Goal: Task Accomplishment & Management: Manage account settings

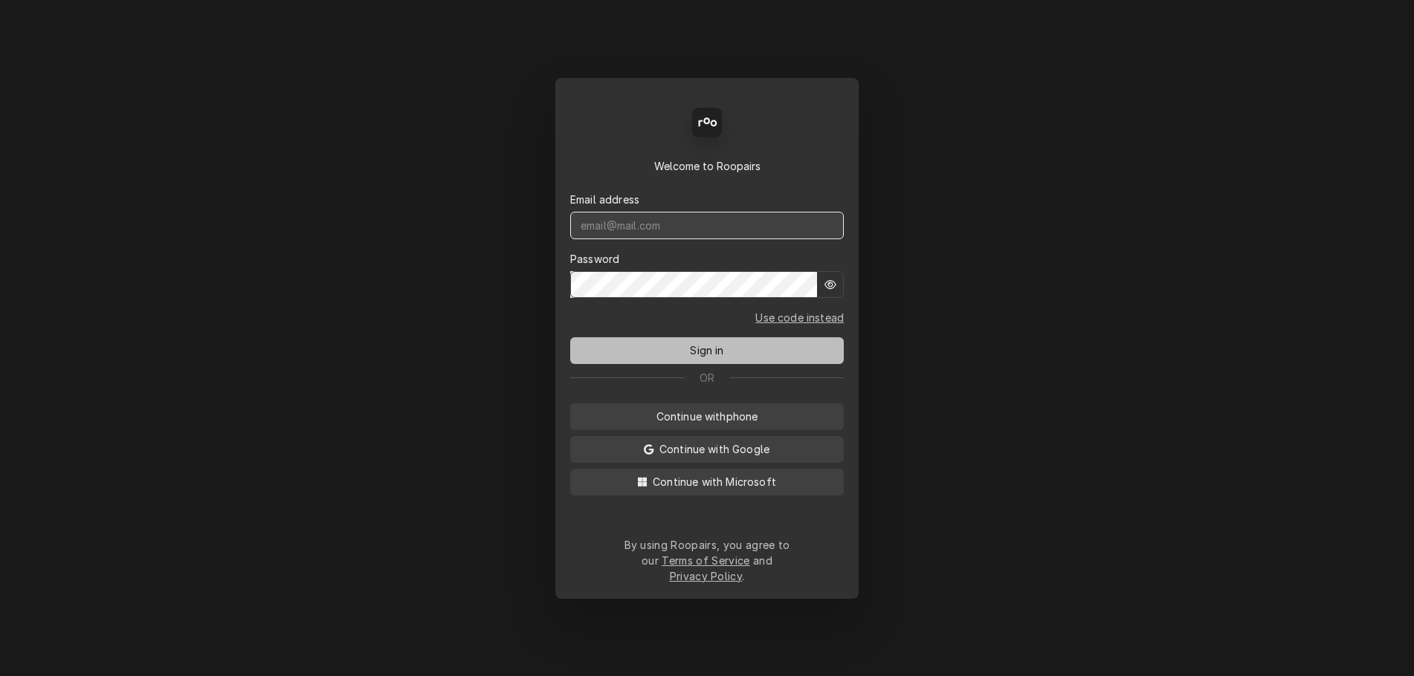
type input "service@cornerstoneequipmentrepair.com"
click at [730, 352] on button "Sign in" at bounding box center [707, 350] width 274 height 27
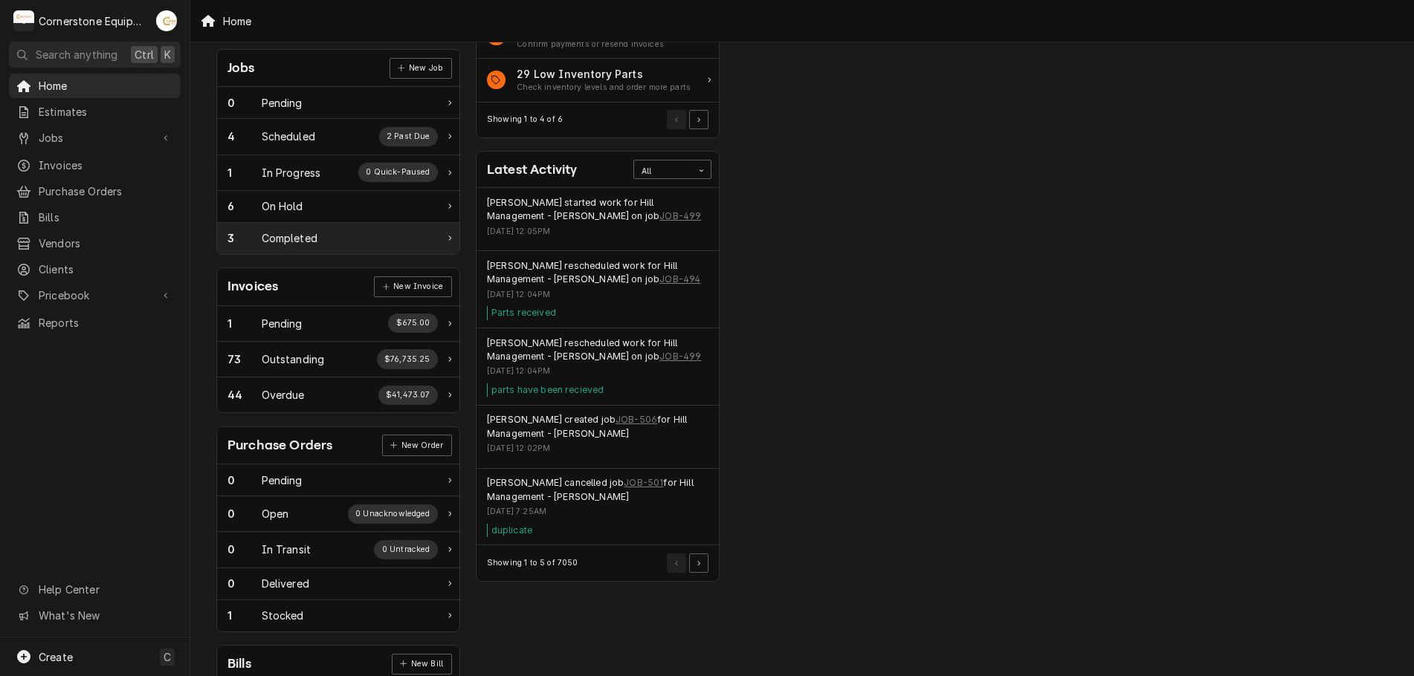
scroll to position [223, 0]
click at [297, 279] on div "Invoices New Invoice" at bounding box center [338, 285] width 242 height 37
click at [296, 360] on div "Outstanding" at bounding box center [293, 358] width 63 height 16
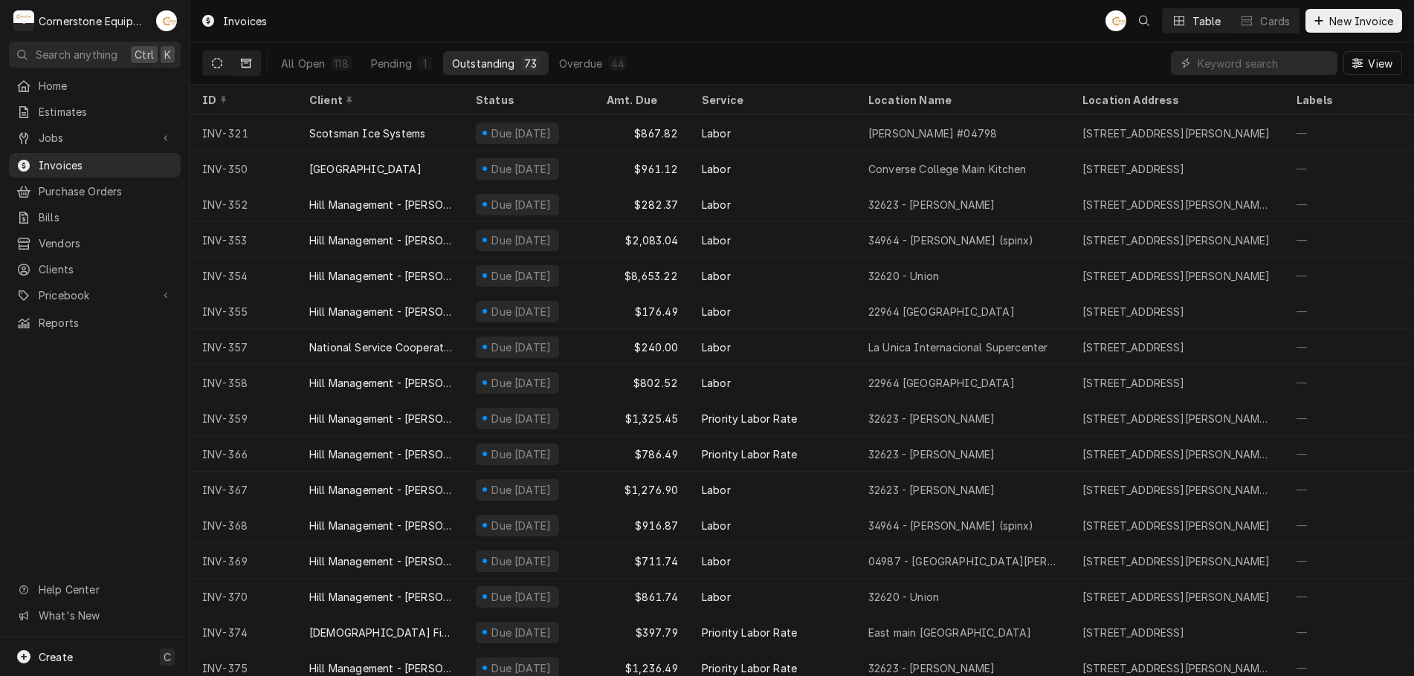
click at [239, 65] on button "Dynamic Content Wrapper" at bounding box center [246, 63] width 28 height 24
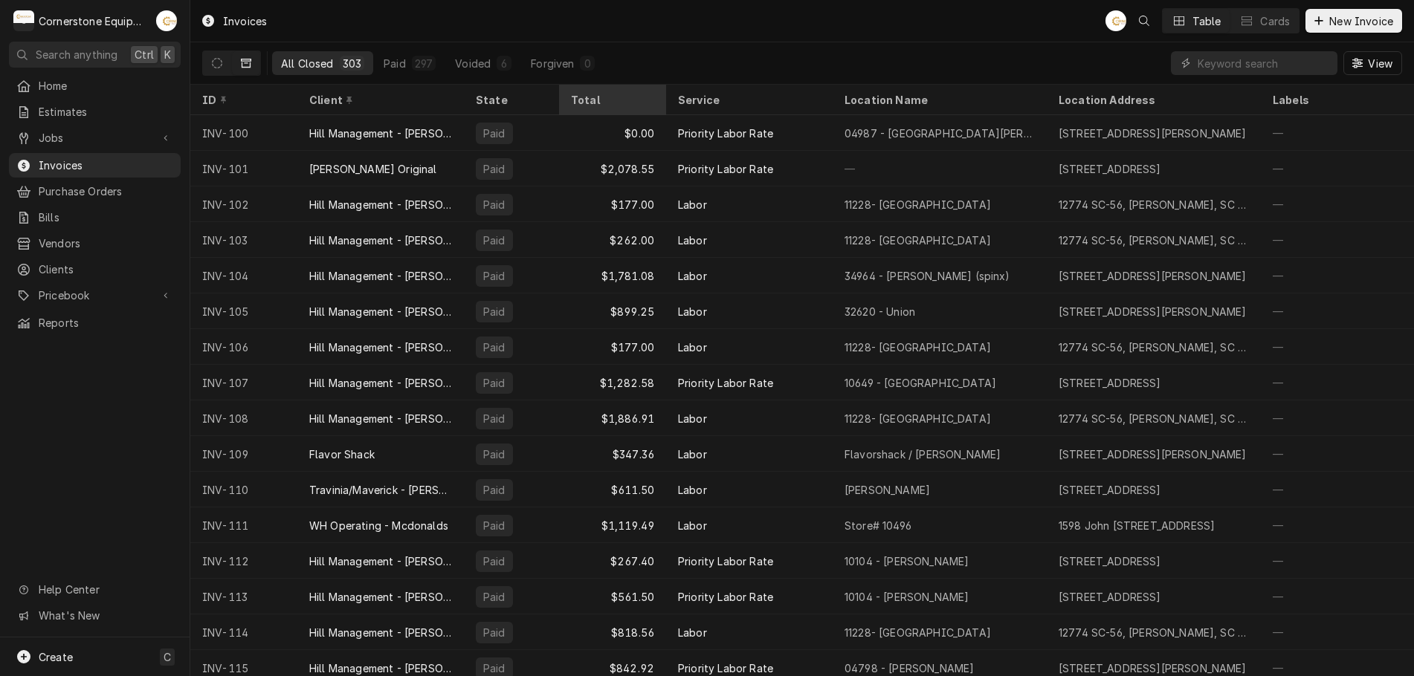
click at [592, 95] on div "Total" at bounding box center [611, 100] width 80 height 16
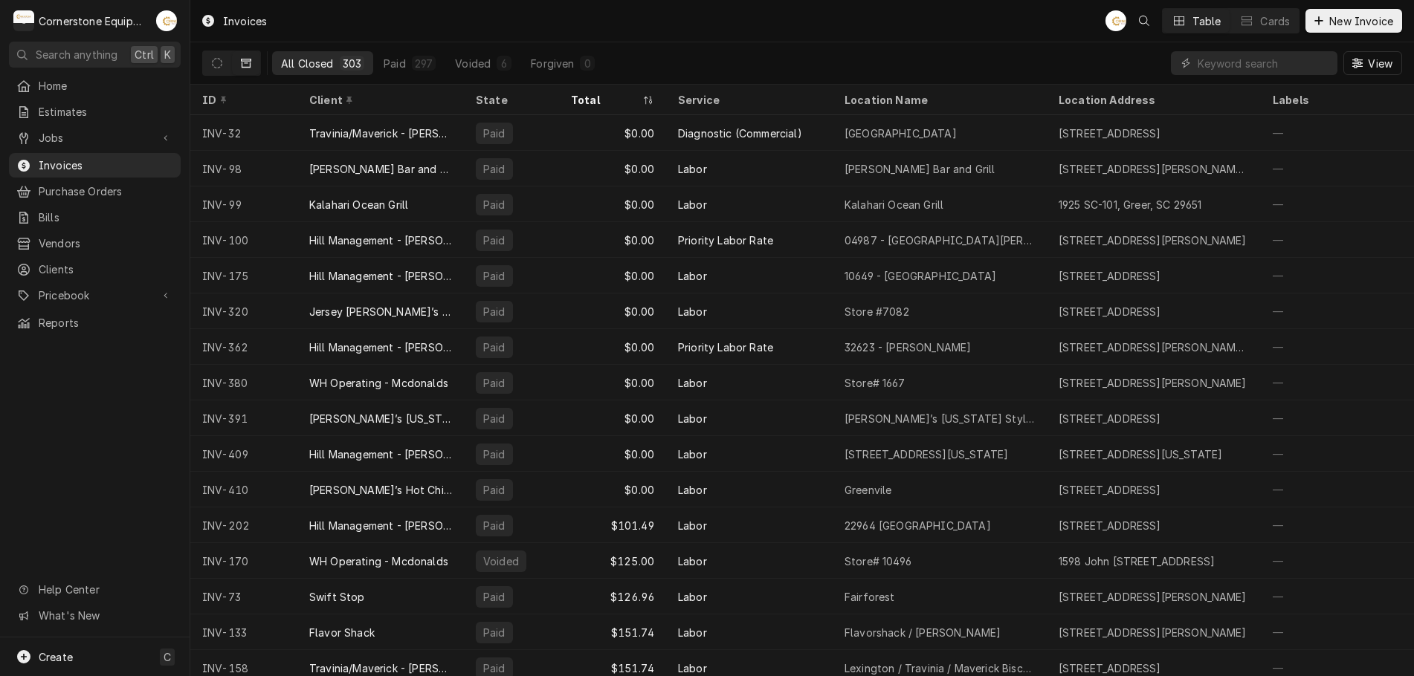
click at [589, 97] on div "Total" at bounding box center [605, 100] width 68 height 16
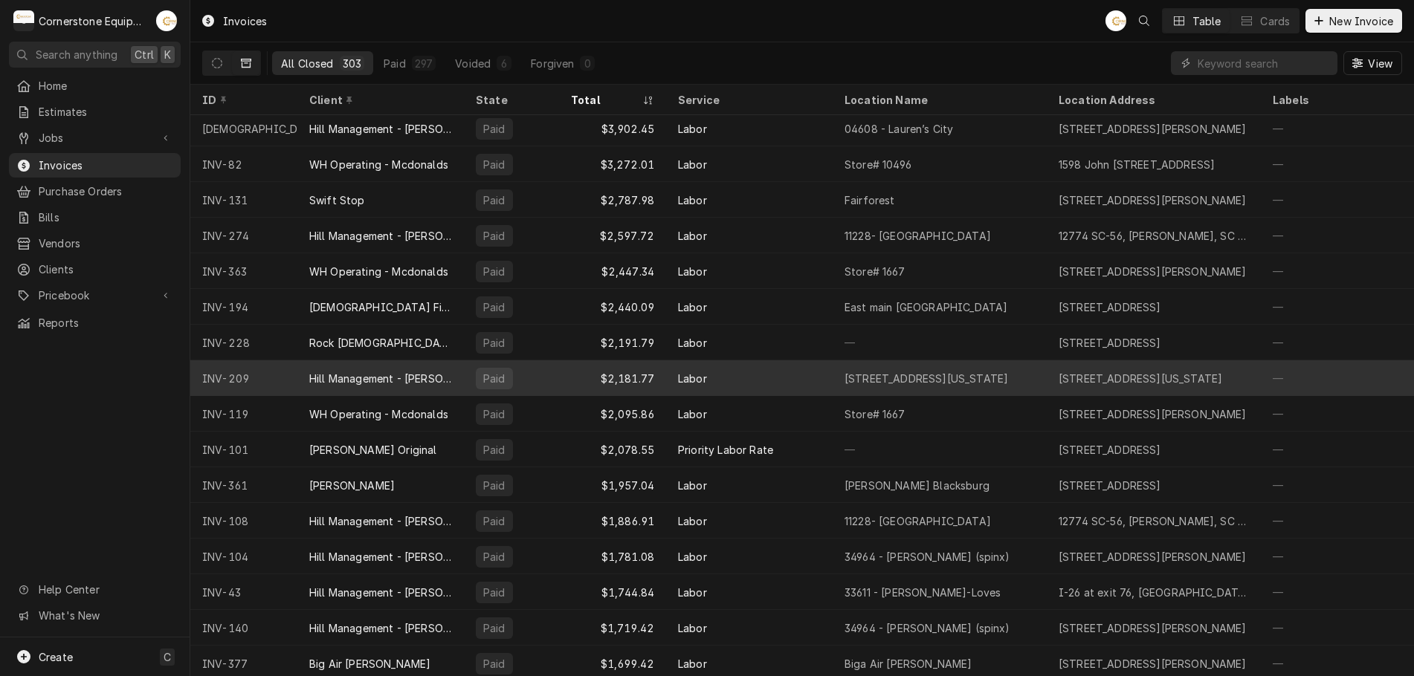
scroll to position [146, 0]
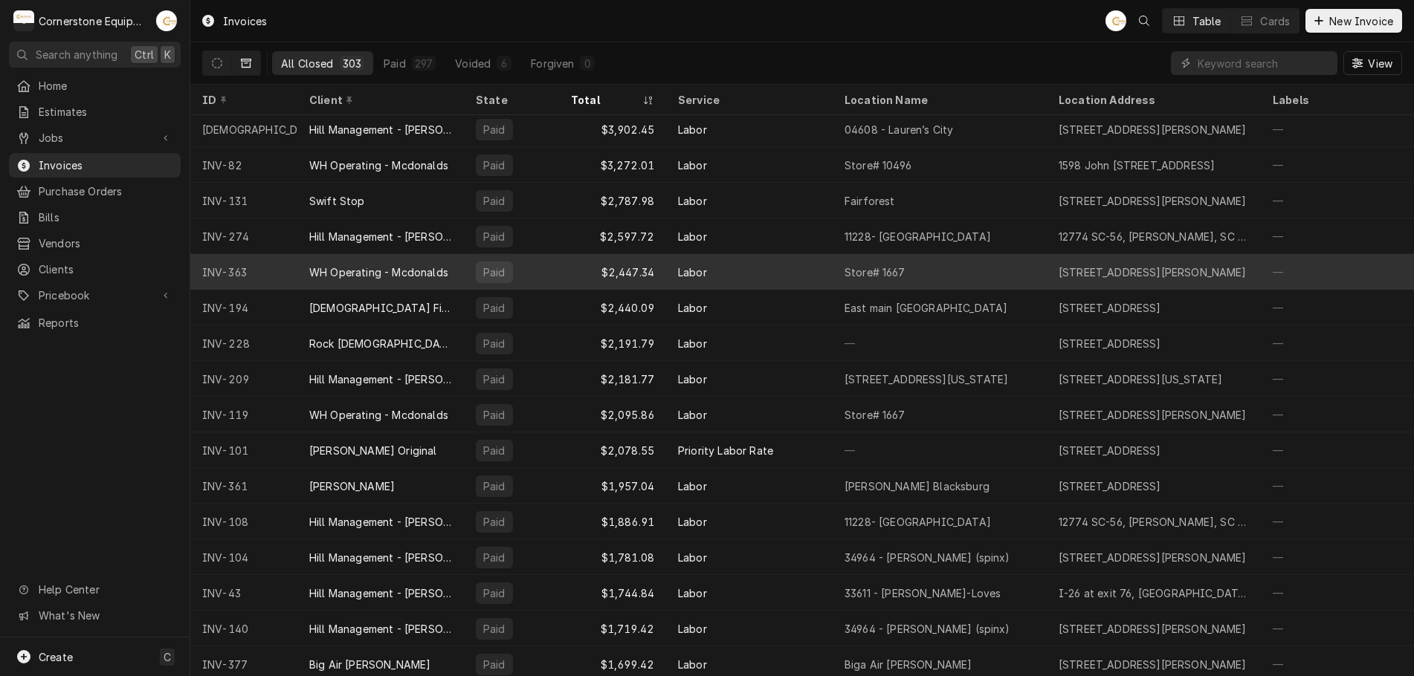
click at [1155, 268] on div "2109 Wade Hampton Blvd, Greenville, SC 29615" at bounding box center [1153, 273] width 188 height 16
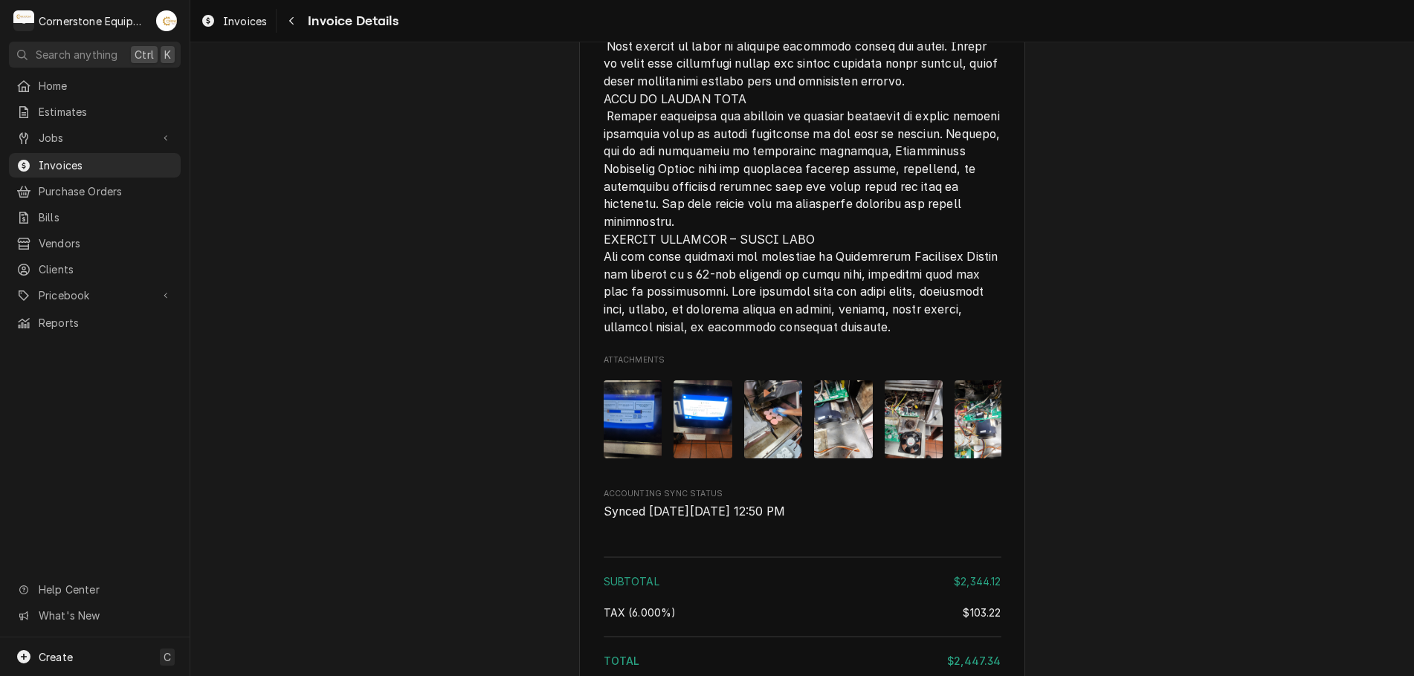
scroll to position [3632, 0]
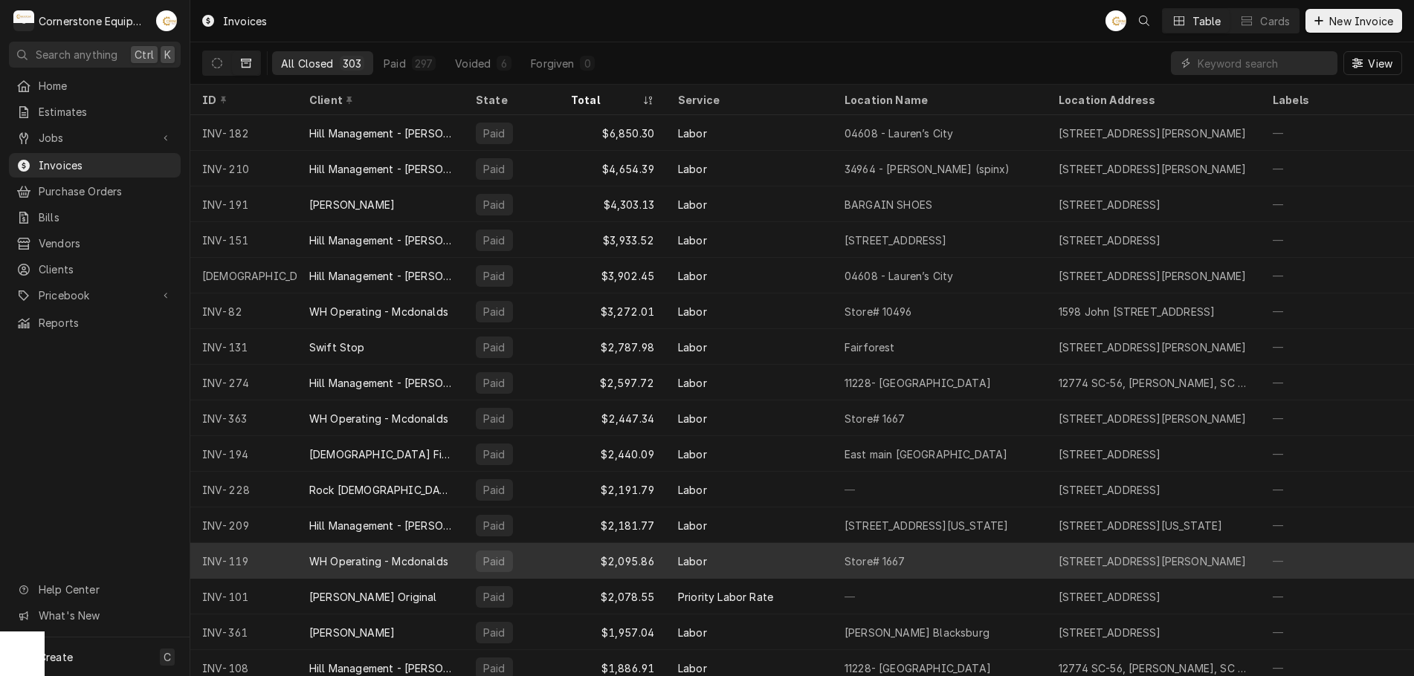
click at [741, 556] on div "Labor" at bounding box center [749, 561] width 167 height 36
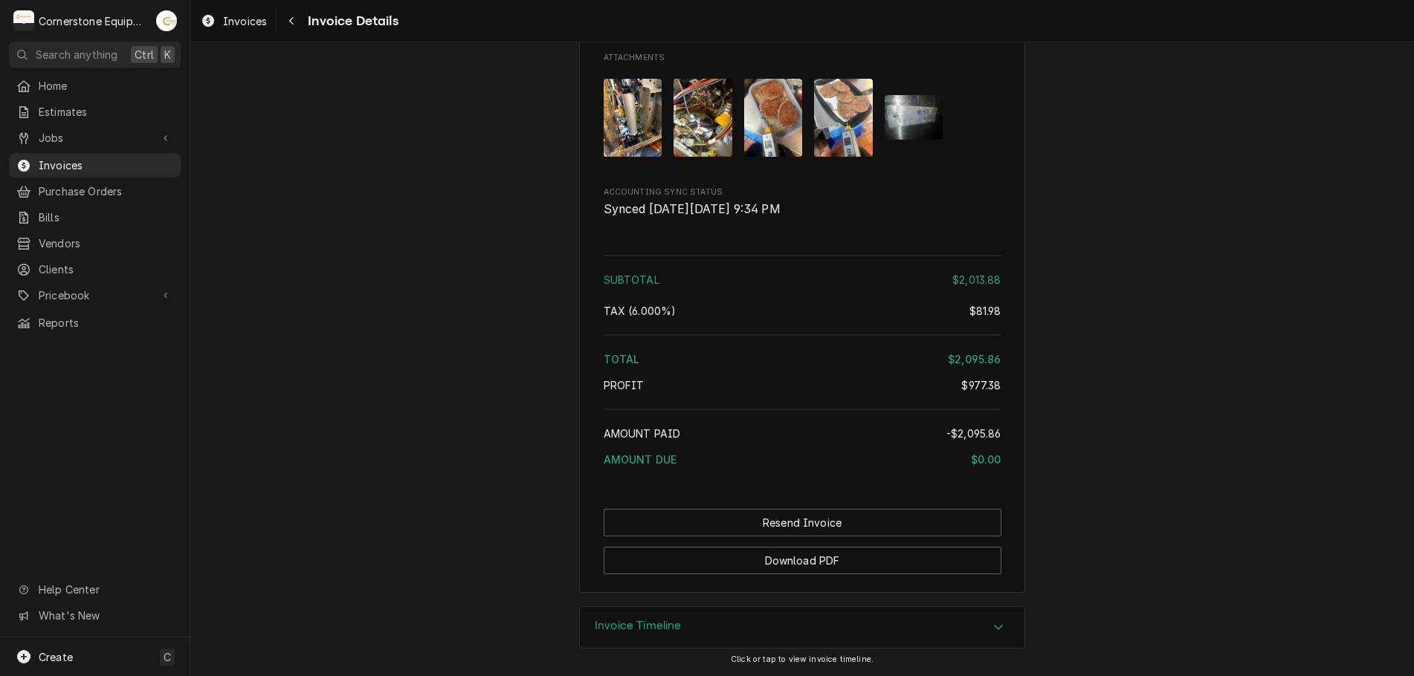
scroll to position [3065, 0]
click at [288, 23] on div "Navigate back" at bounding box center [291, 20] width 15 height 15
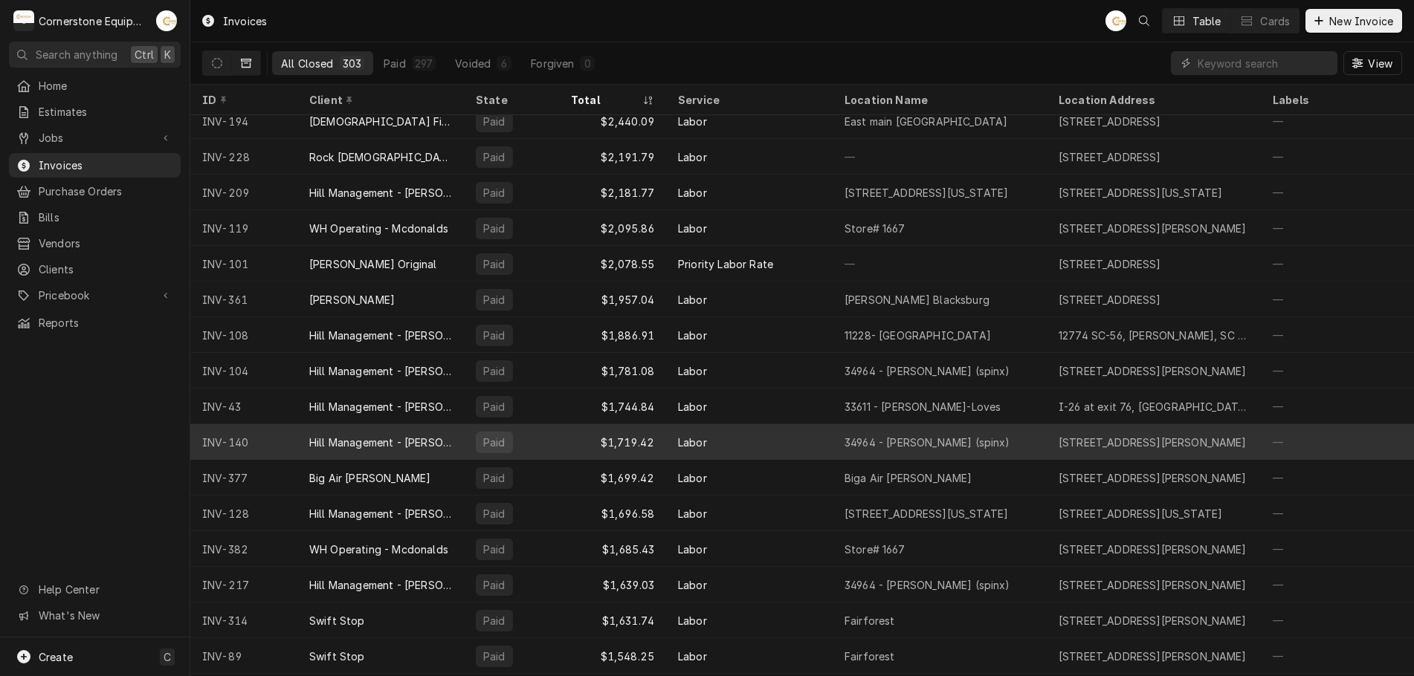
scroll to position [378, 0]
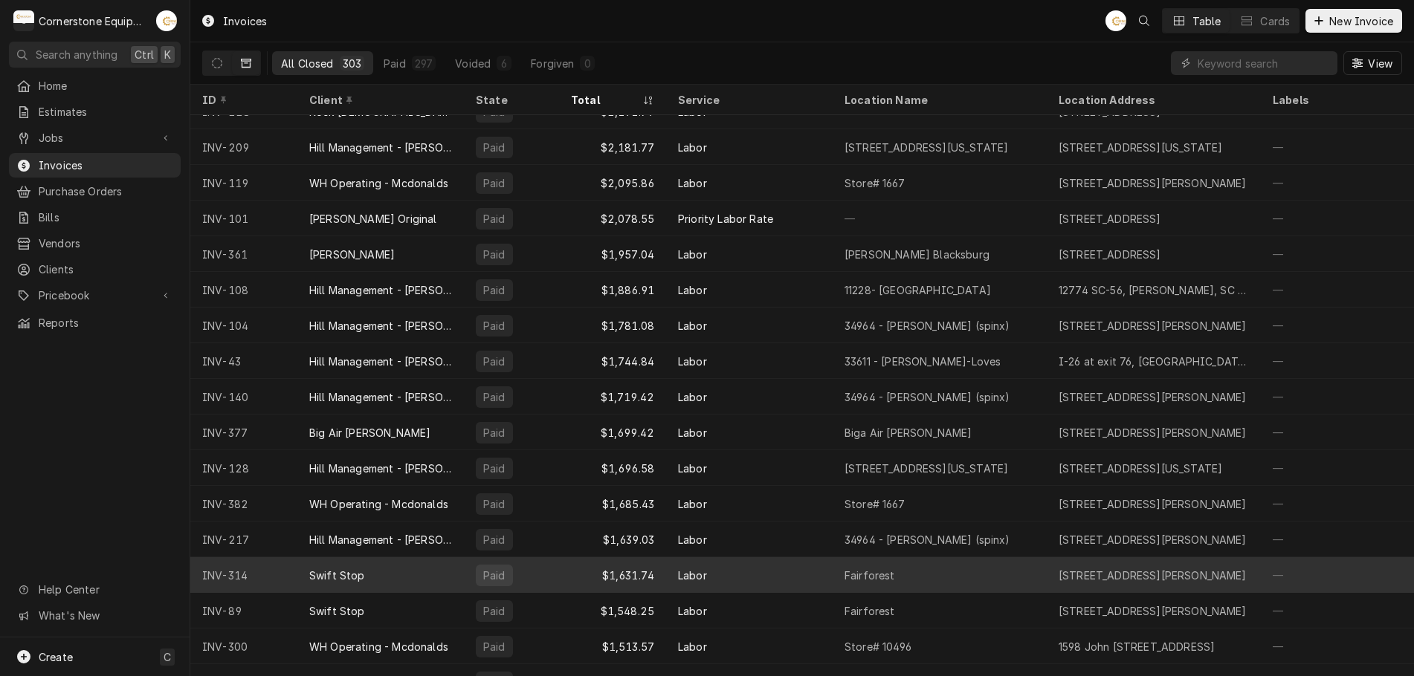
click at [655, 583] on div "$1,631.74" at bounding box center [612, 576] width 107 height 36
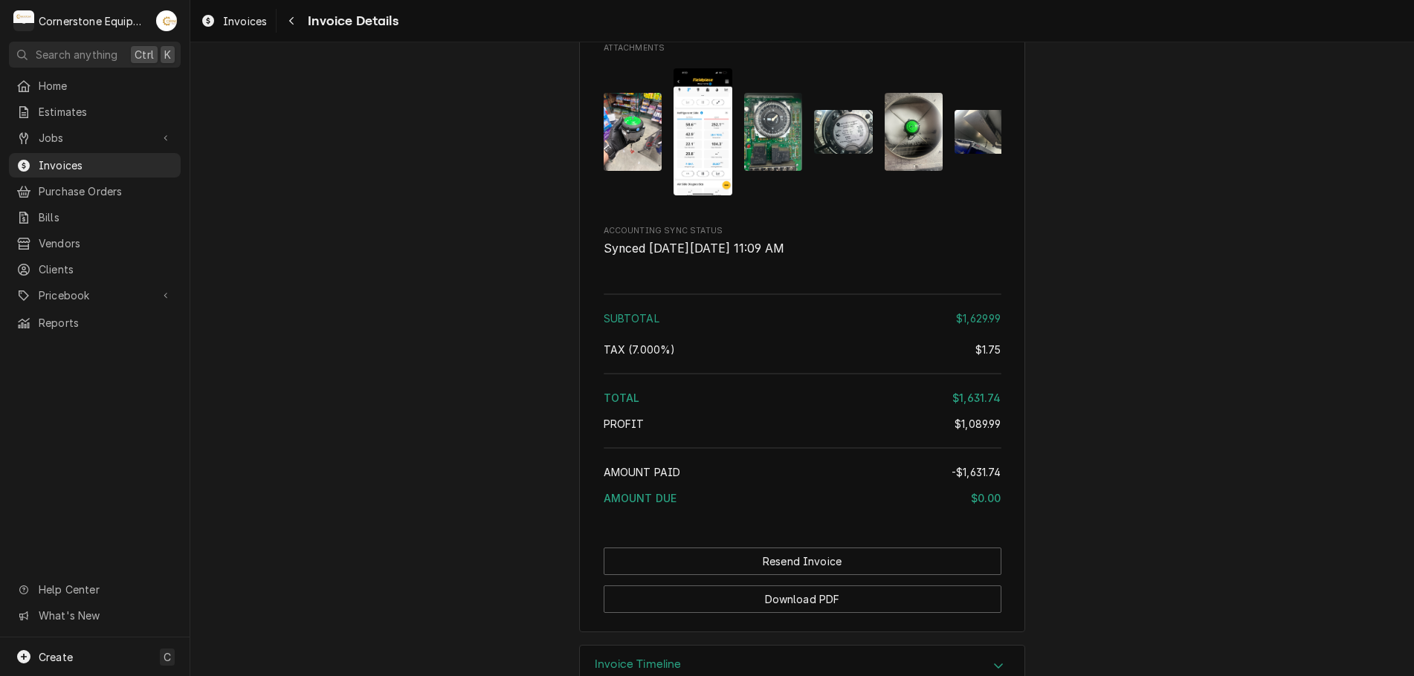
scroll to position [3208, 0]
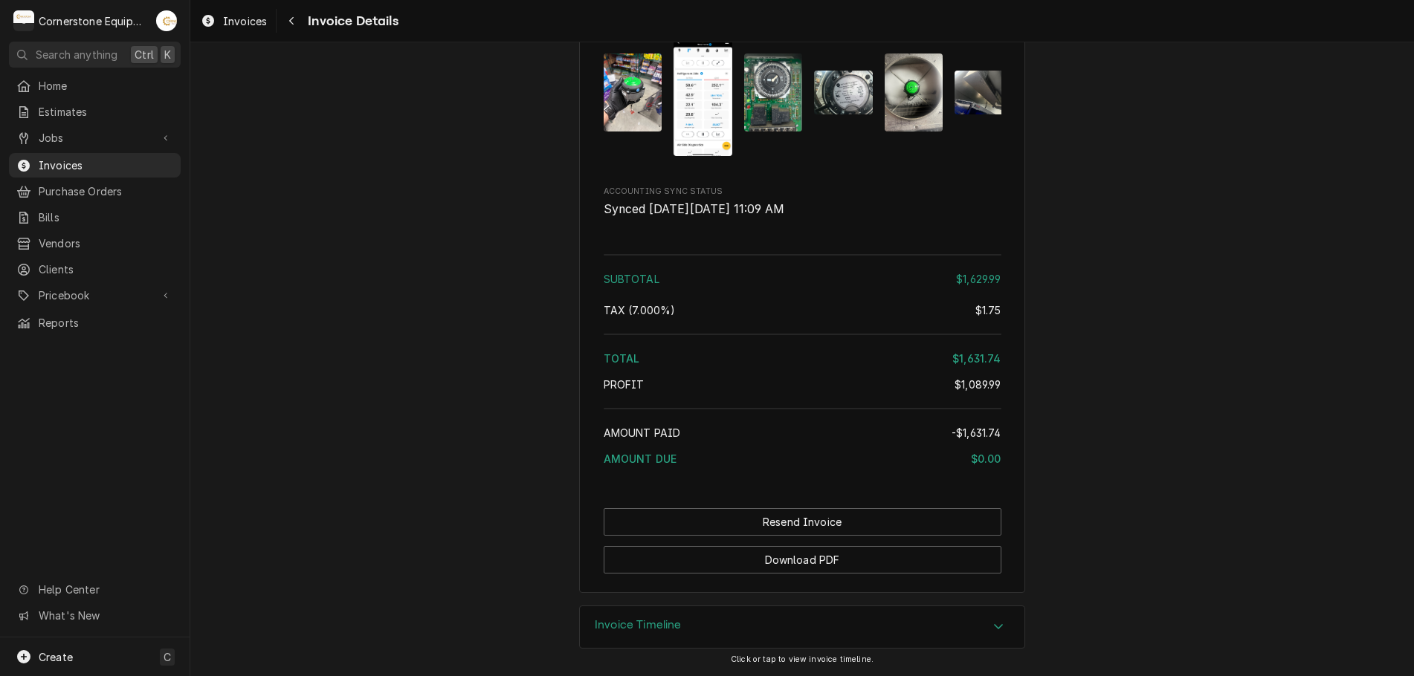
click at [323, 25] on span "Invoice Details" at bounding box center [350, 21] width 94 height 20
click at [294, 25] on icon "Navigate back" at bounding box center [291, 21] width 7 height 10
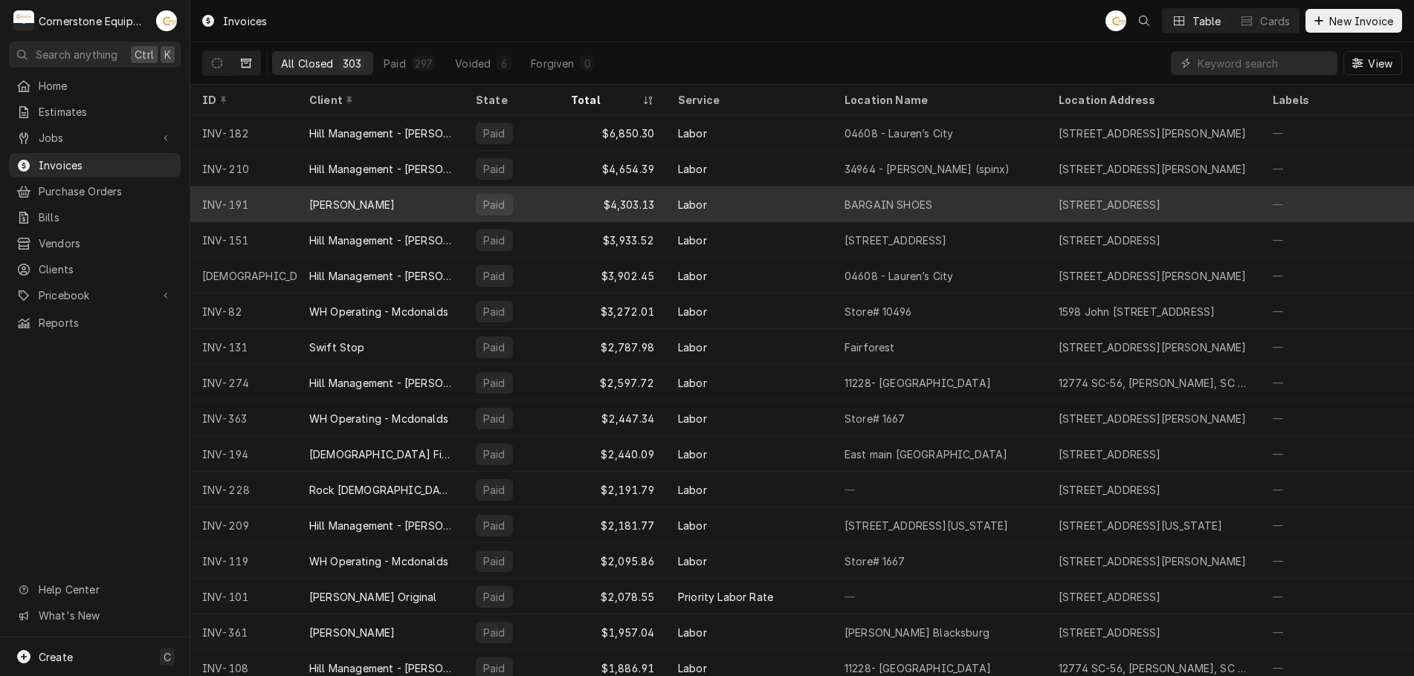
click at [648, 199] on div "$4,303.13" at bounding box center [612, 205] width 107 height 36
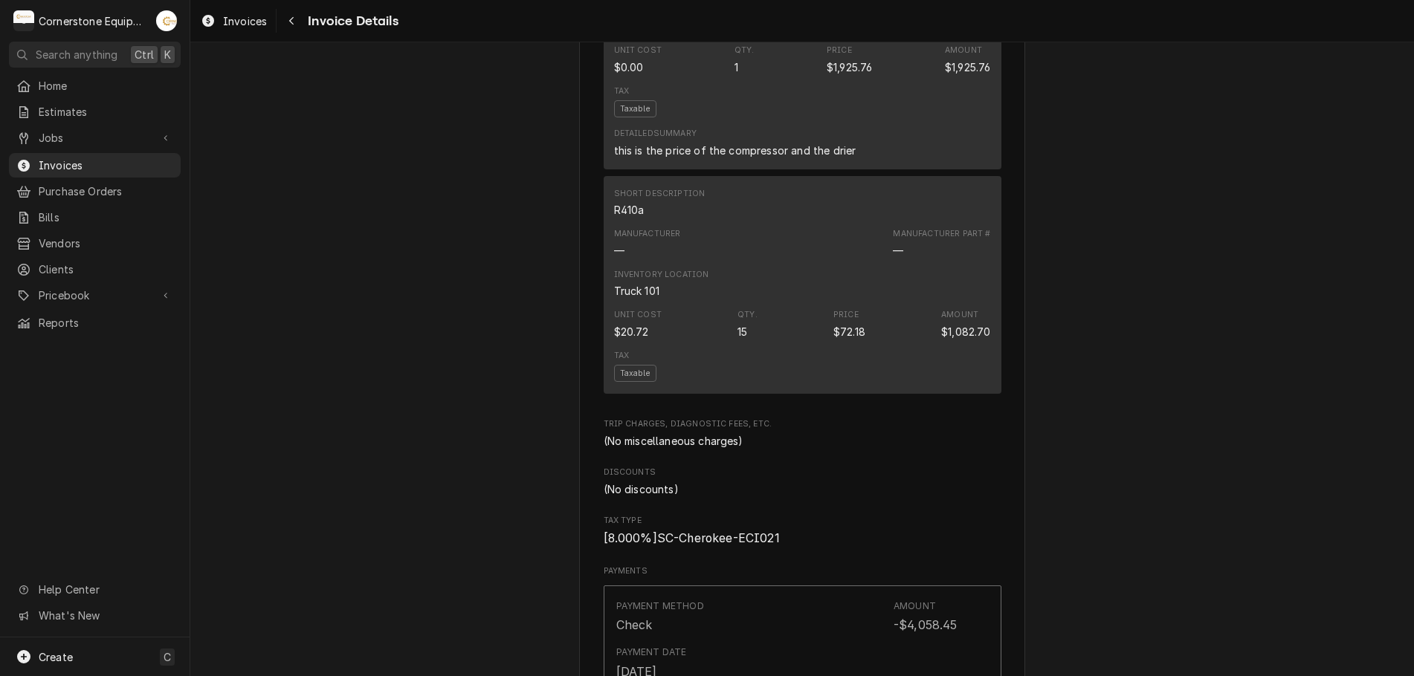
scroll to position [2568, 0]
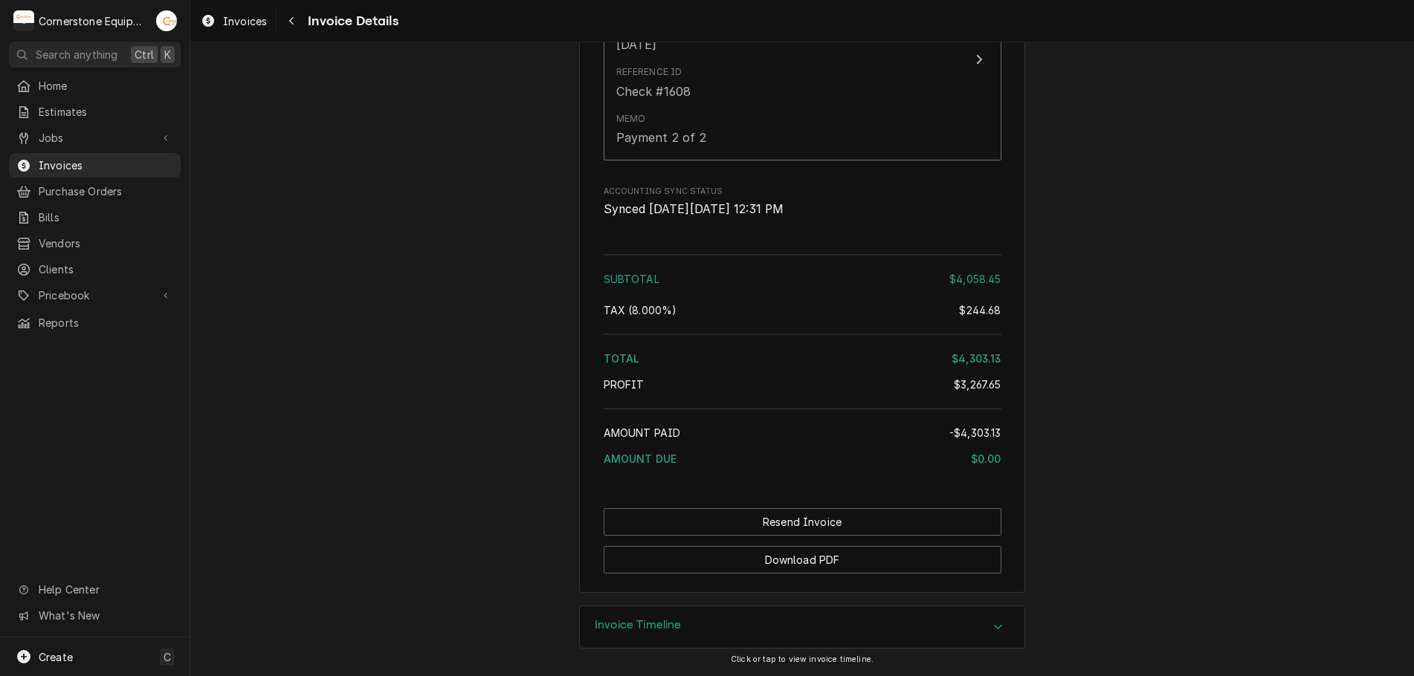
click at [346, 14] on span "Invoice Details" at bounding box center [350, 21] width 94 height 20
click at [290, 19] on icon "Navigate back" at bounding box center [291, 21] width 7 height 10
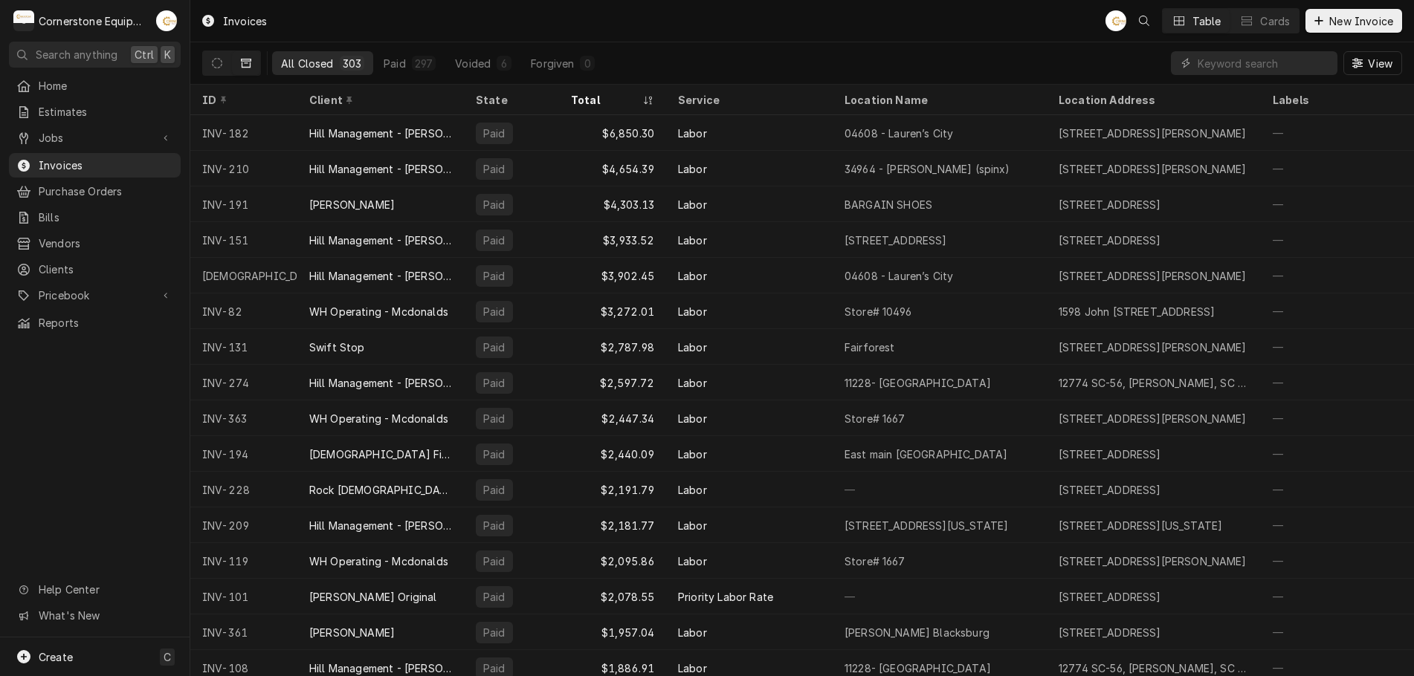
drag, startPoint x: 398, startPoint y: 65, endPoint x: 493, endPoint y: 21, distance: 104.1
click at [493, 21] on div "Invoices AB Table Cards New Invoice" at bounding box center [802, 21] width 1224 height 42
click at [396, 58] on div "Paid" at bounding box center [395, 64] width 22 height 16
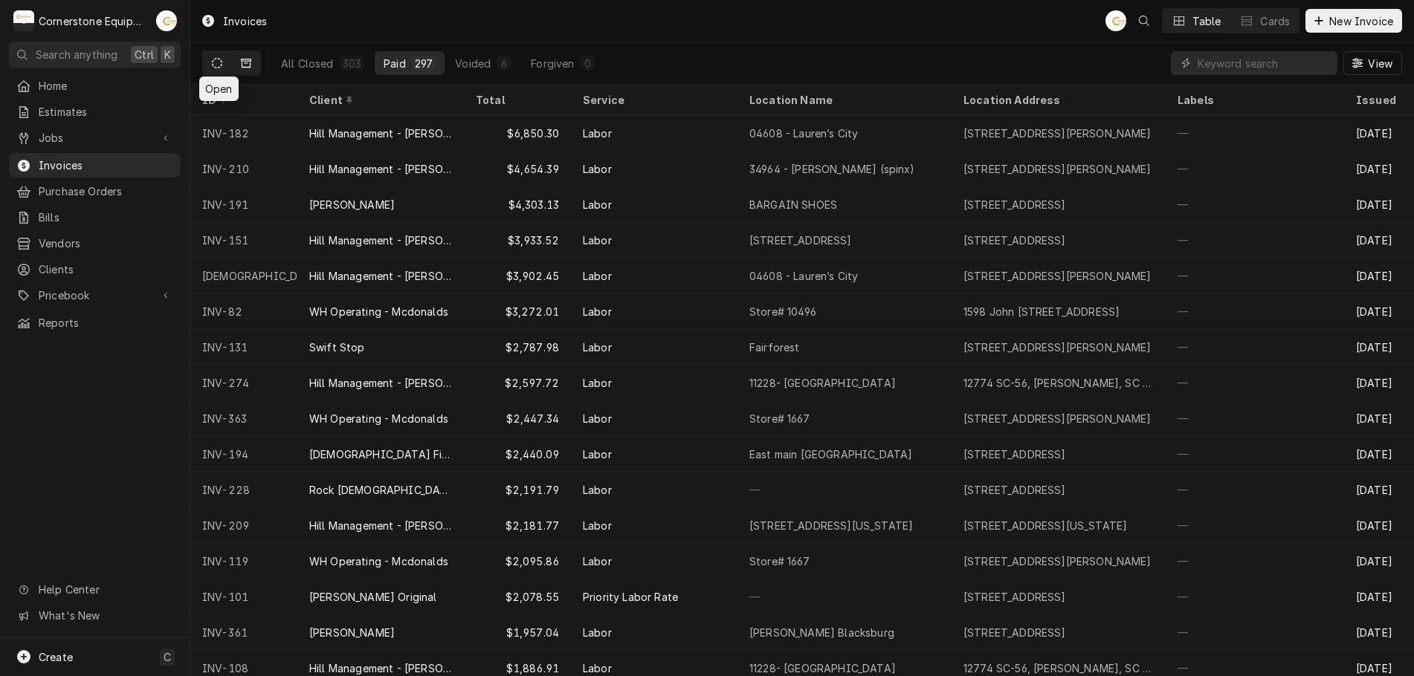
click at [226, 61] on button "Dynamic Content Wrapper" at bounding box center [217, 63] width 28 height 24
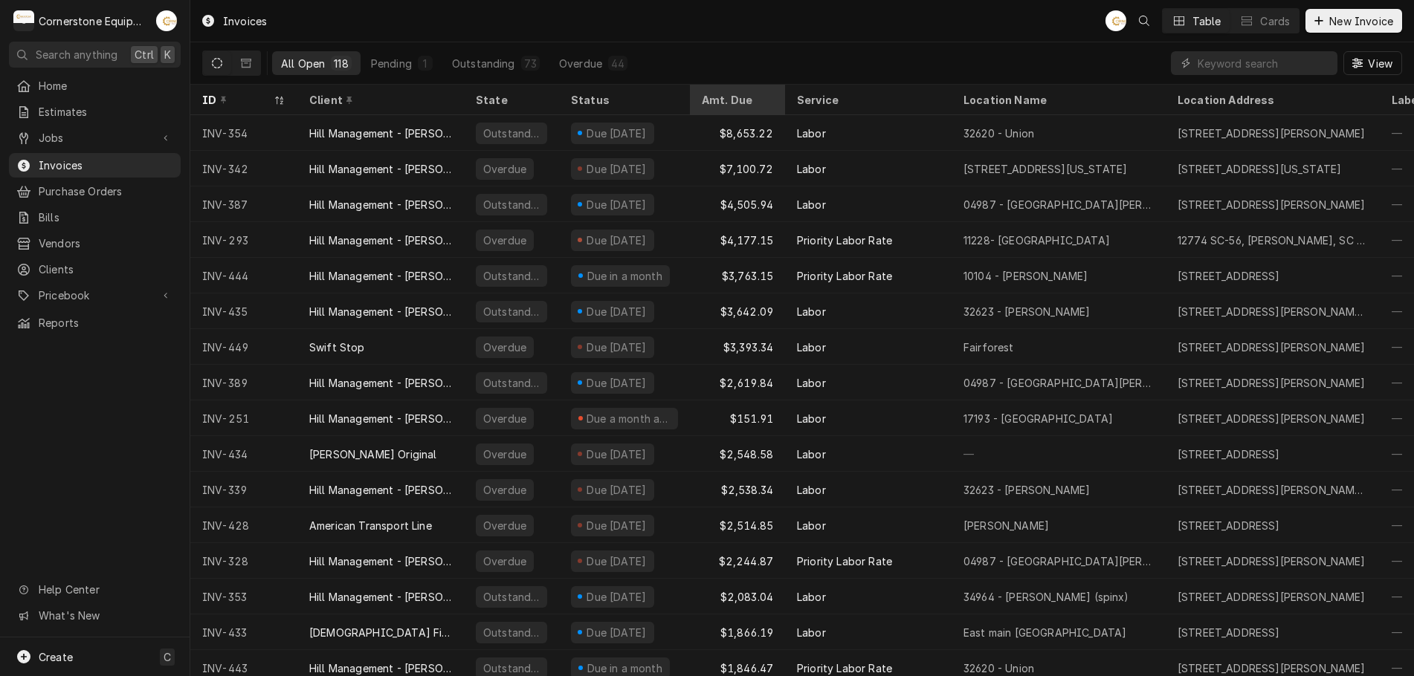
click at [745, 100] on div "Amt. Due" at bounding box center [736, 100] width 68 height 16
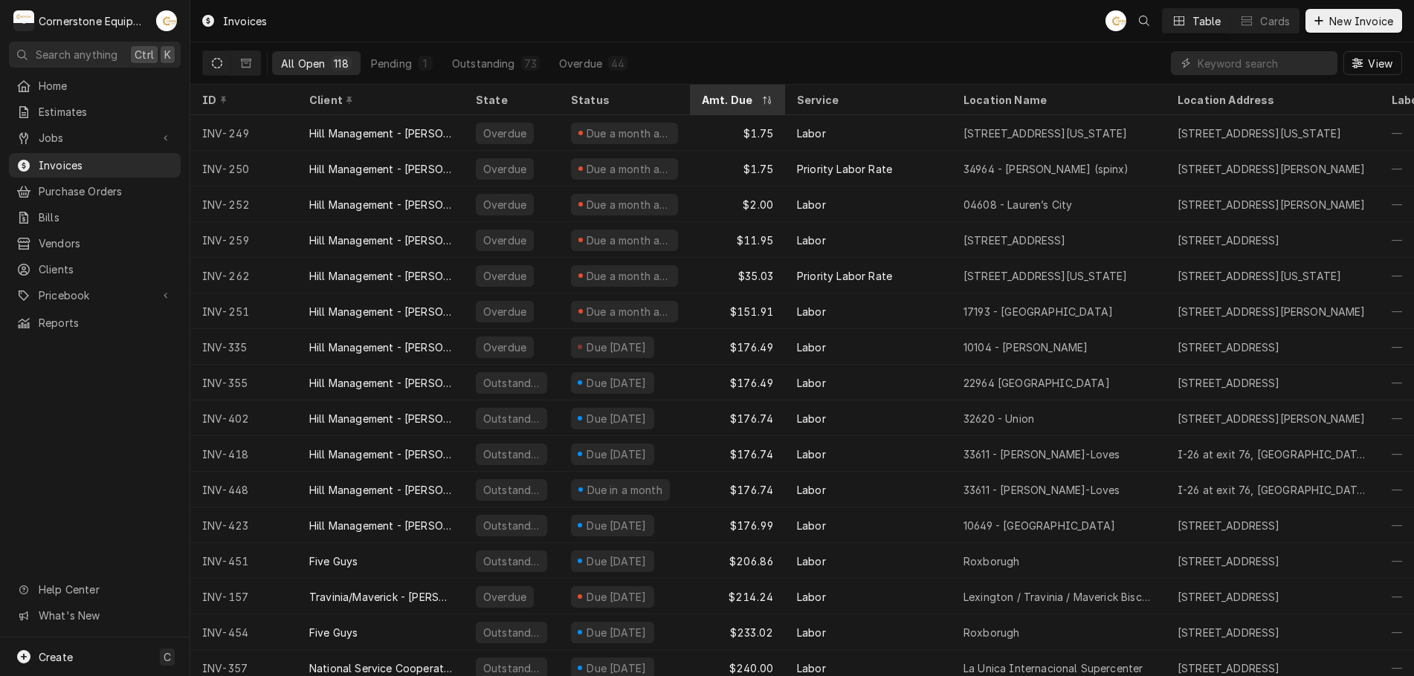
click at [743, 100] on div "Amt. Due" at bounding box center [730, 100] width 56 height 16
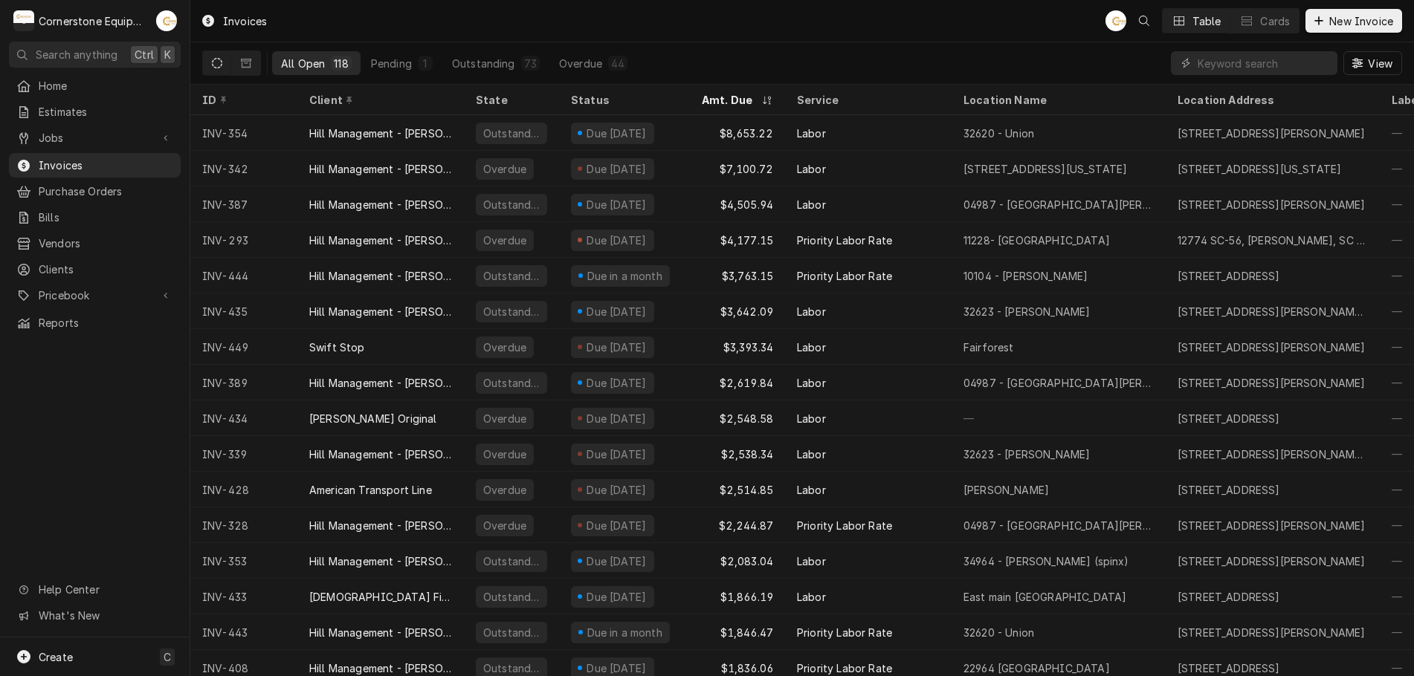
click at [220, 64] on icon "Dynamic Content Wrapper" at bounding box center [217, 63] width 10 height 10
click at [216, 62] on icon "Dynamic Content Wrapper" at bounding box center [217, 63] width 10 height 10
click at [238, 63] on button "Dynamic Content Wrapper" at bounding box center [246, 63] width 28 height 24
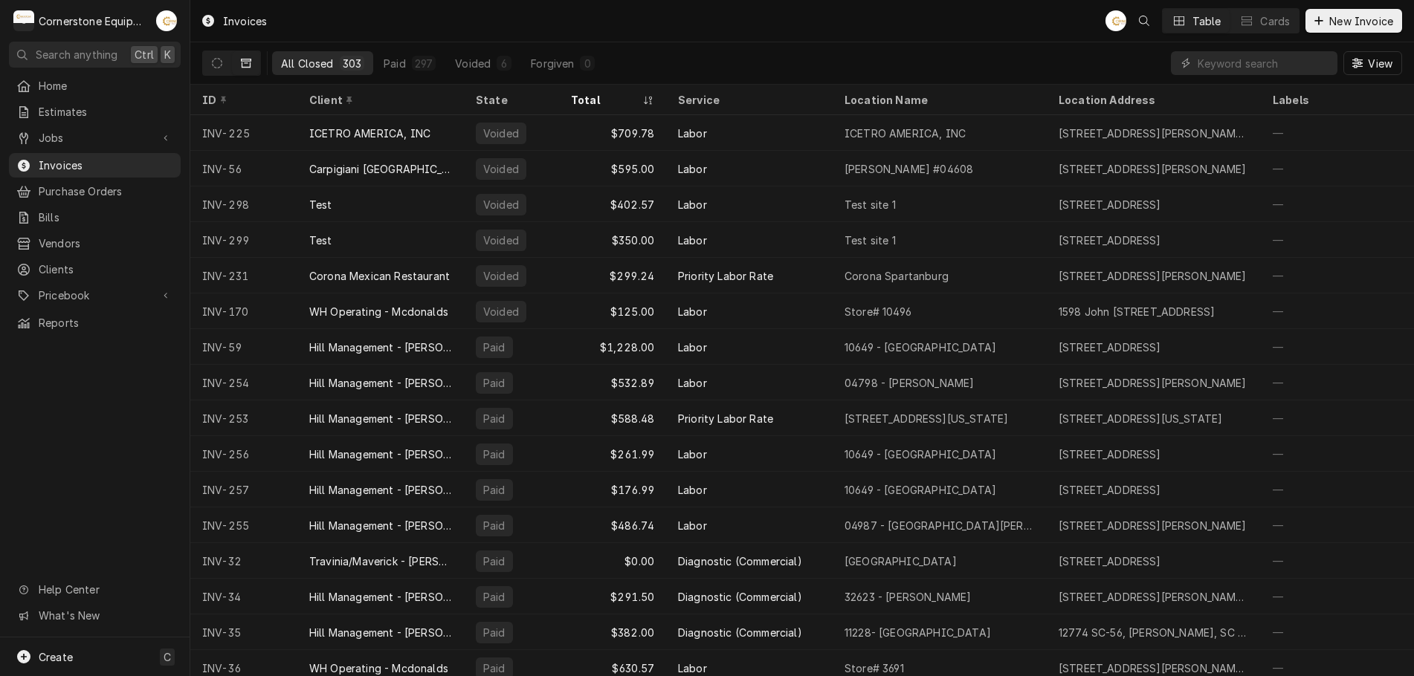
click at [612, 91] on div "Total" at bounding box center [612, 100] width 101 height 25
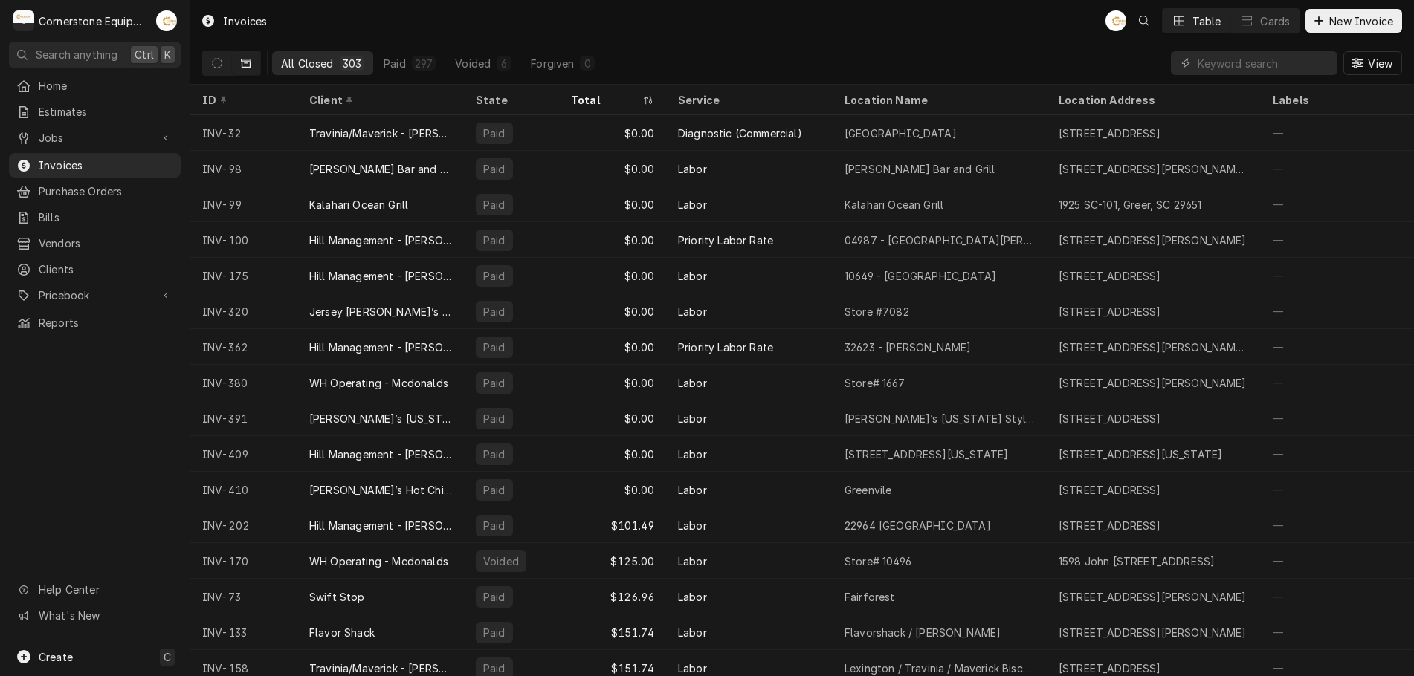
click at [610, 92] on div "Total" at bounding box center [612, 100] width 101 height 25
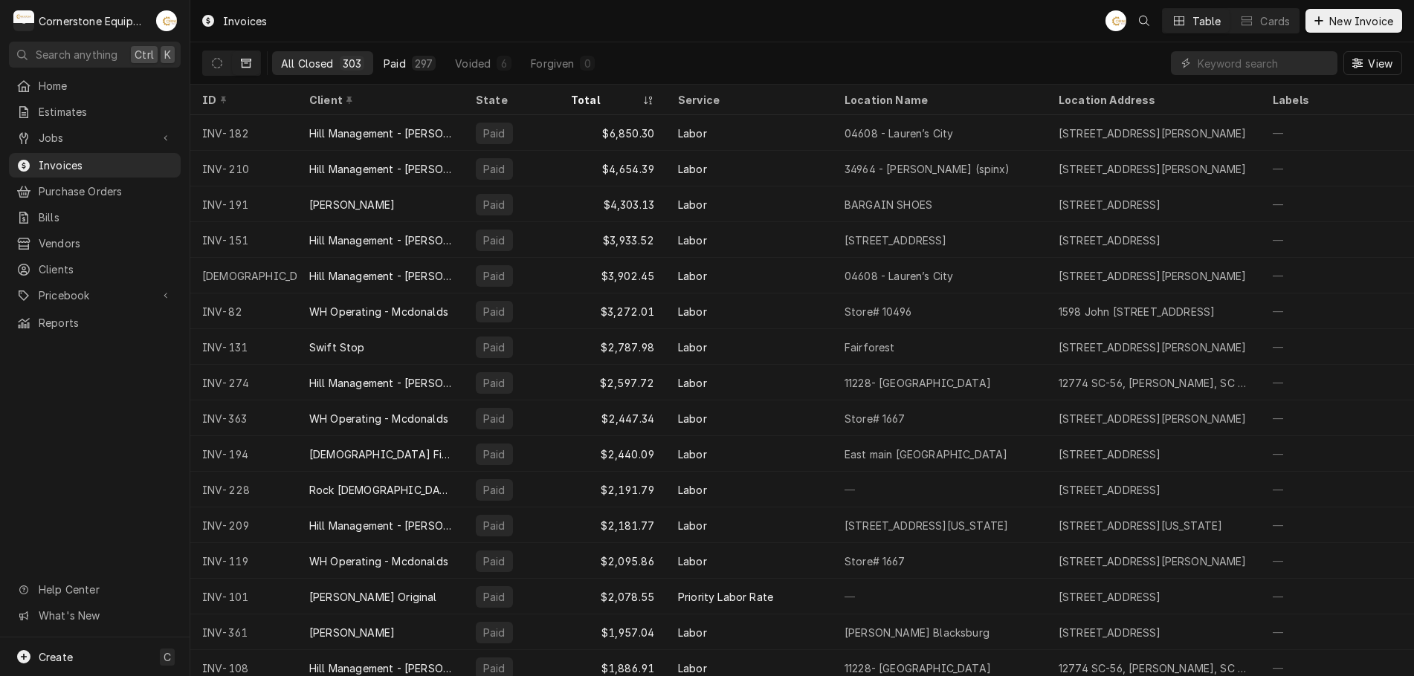
click at [406, 62] on button "Paid 297" at bounding box center [410, 63] width 70 height 24
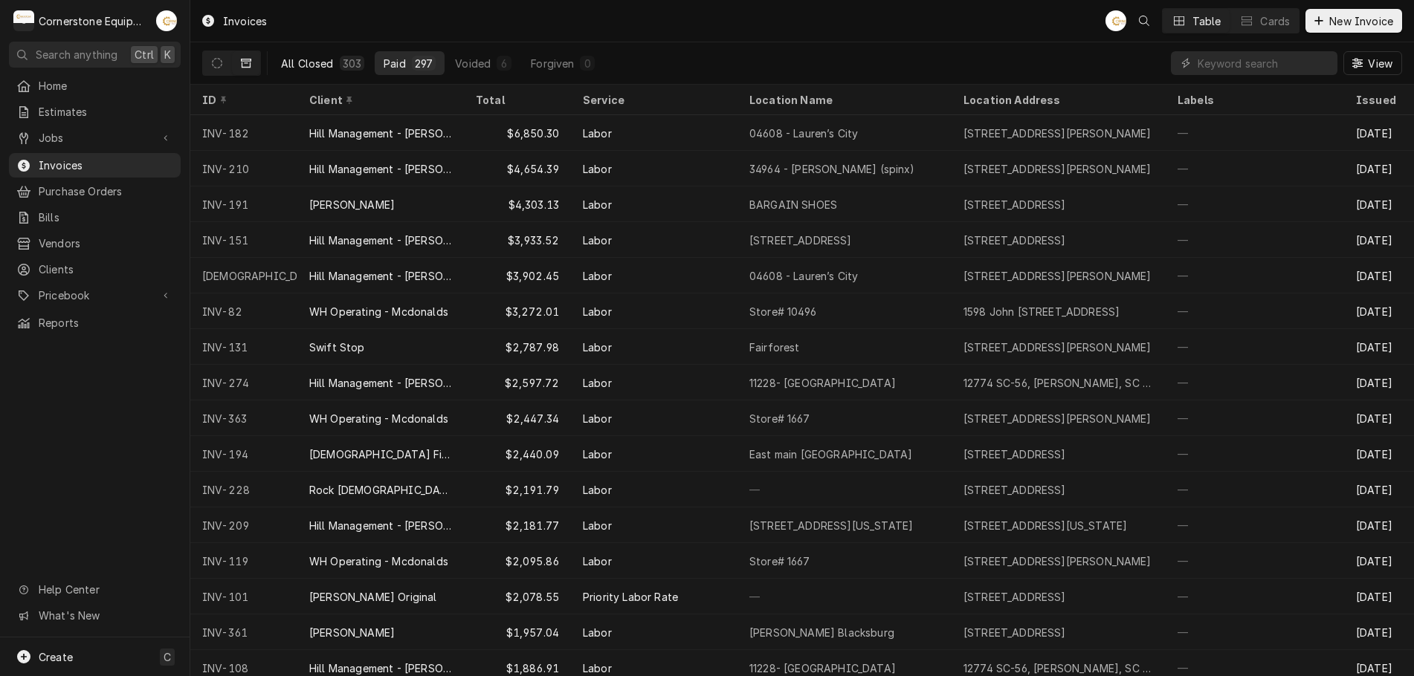
click at [333, 70] on div "All Closed" at bounding box center [307, 64] width 53 height 16
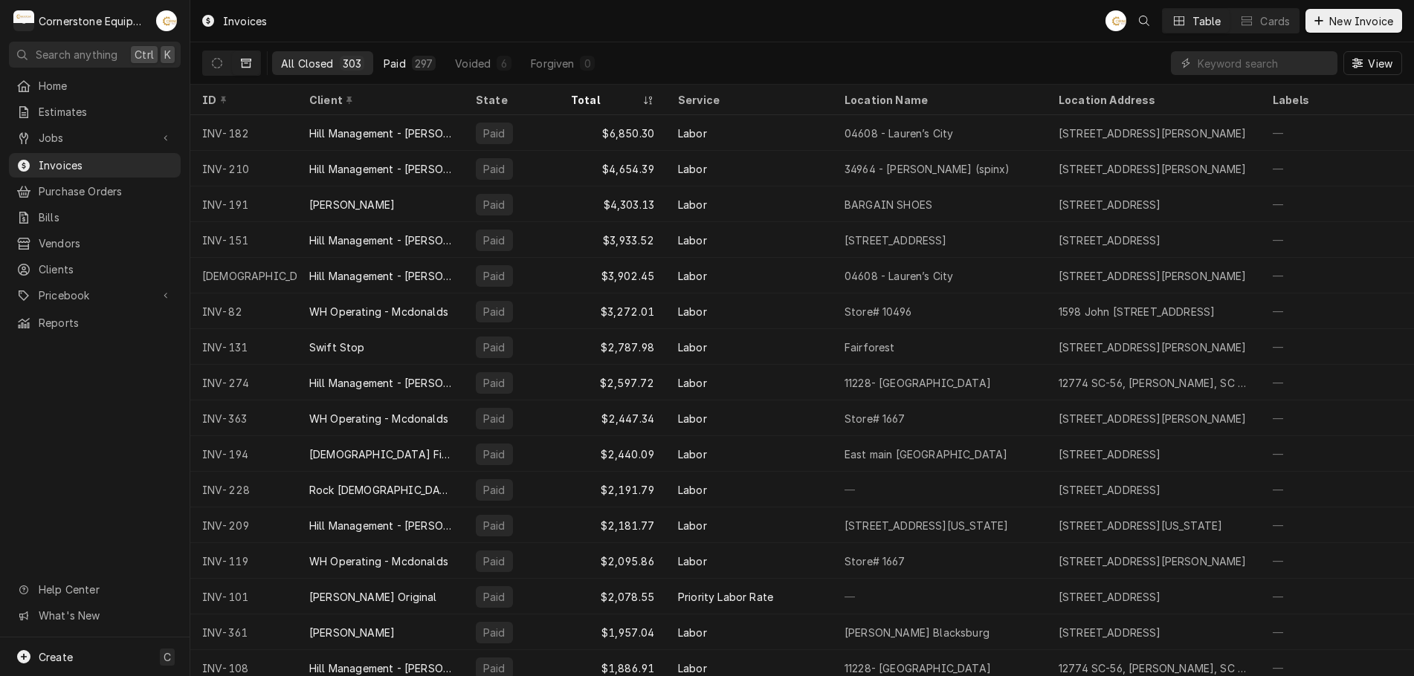
click at [404, 65] on div "Paid" at bounding box center [395, 64] width 22 height 16
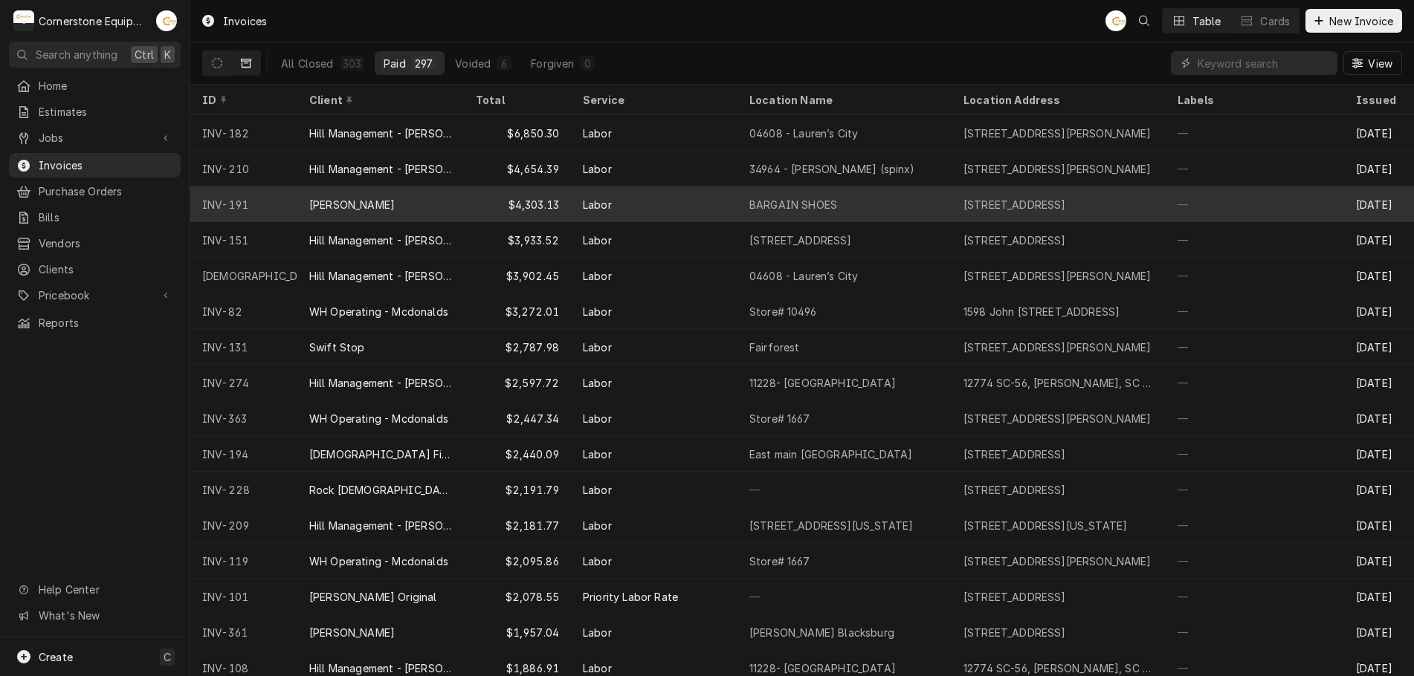
click at [516, 210] on div "$4,303.13" at bounding box center [517, 205] width 107 height 36
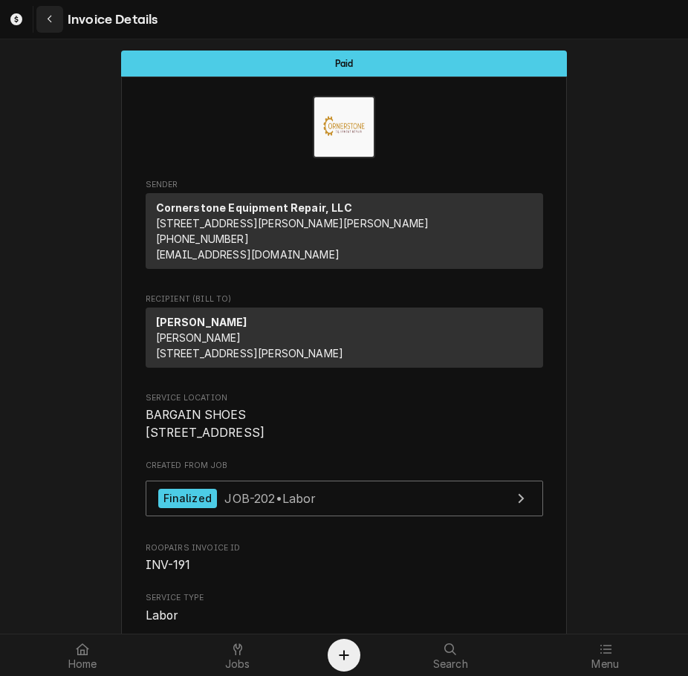
click at [52, 26] on div "Navigate back" at bounding box center [49, 19] width 15 height 15
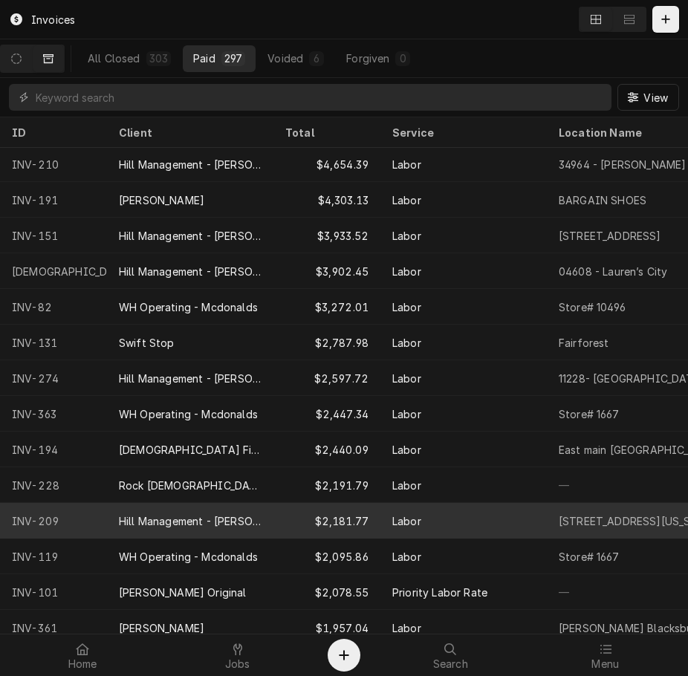
scroll to position [19, 0]
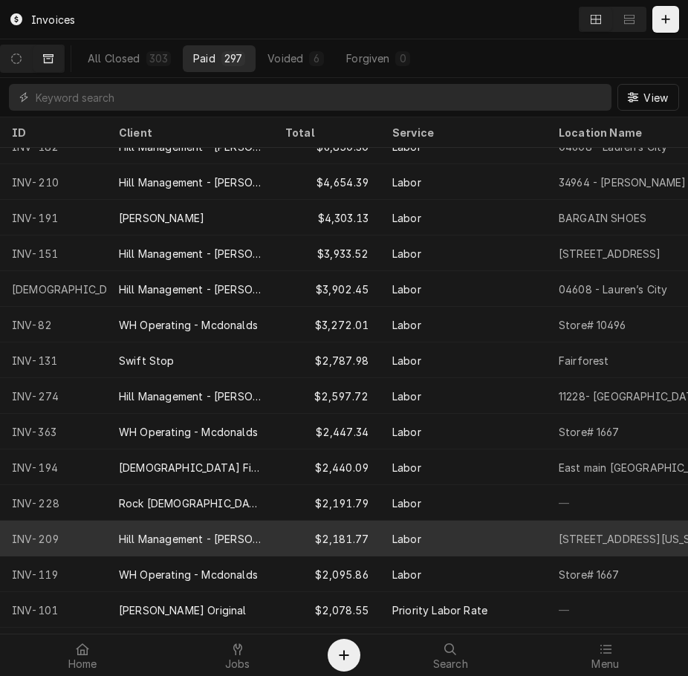
click at [319, 534] on div "$2,181.77" at bounding box center [327, 539] width 107 height 36
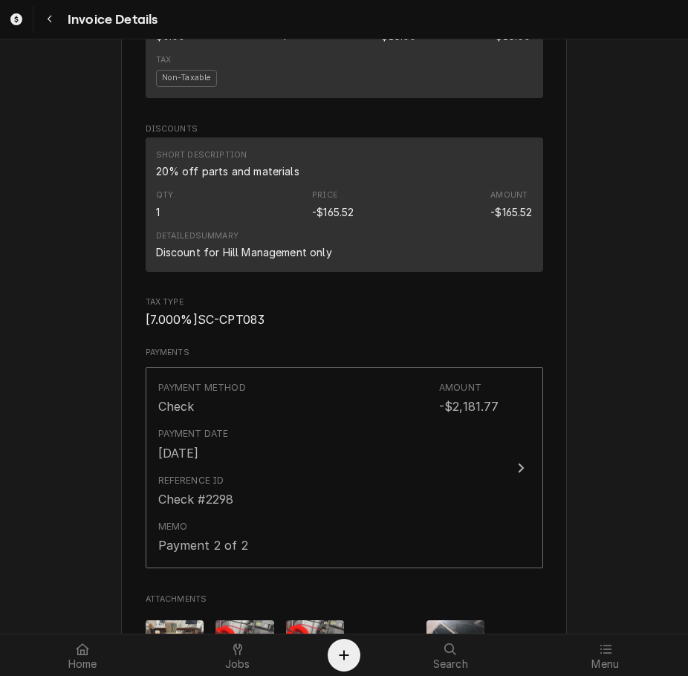
scroll to position [2858, 0]
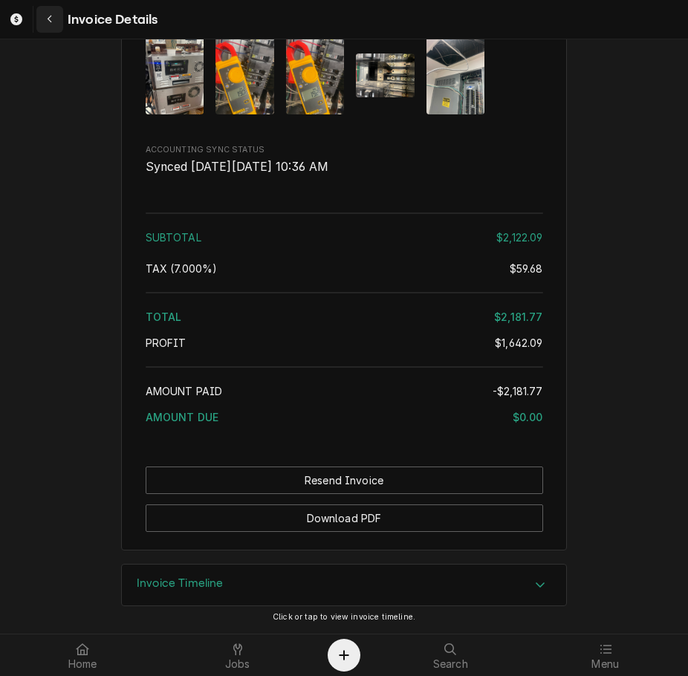
click at [54, 17] on div "Navigate back" at bounding box center [49, 19] width 15 height 15
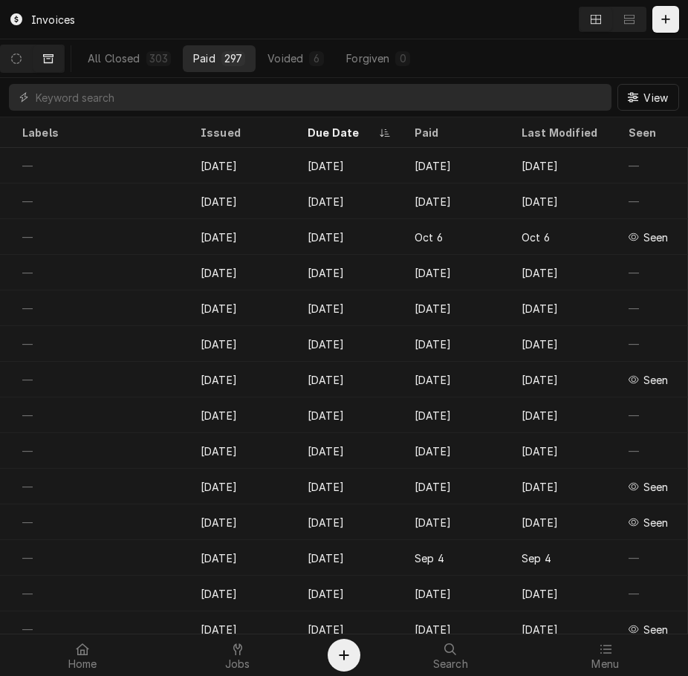
scroll to position [0, 976]
click at [415, 128] on div "Paid" at bounding box center [455, 133] width 80 height 16
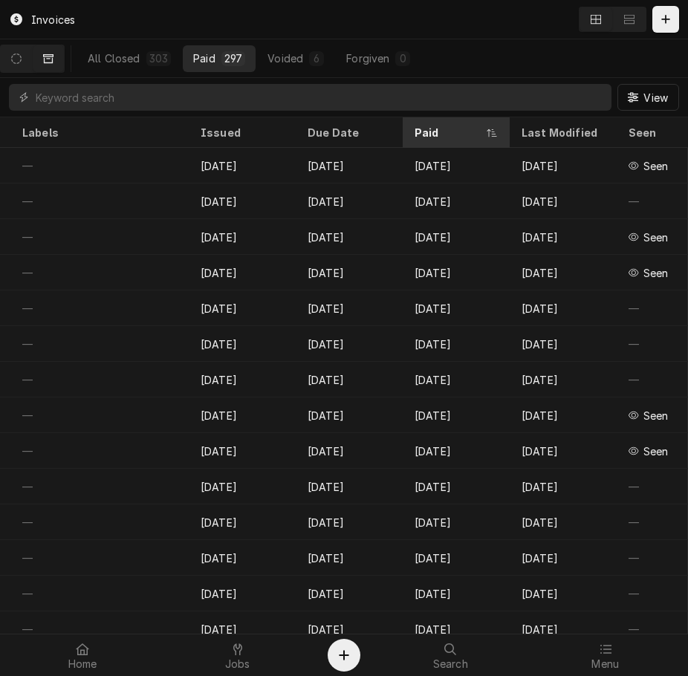
click at [415, 136] on div "Paid" at bounding box center [449, 133] width 68 height 16
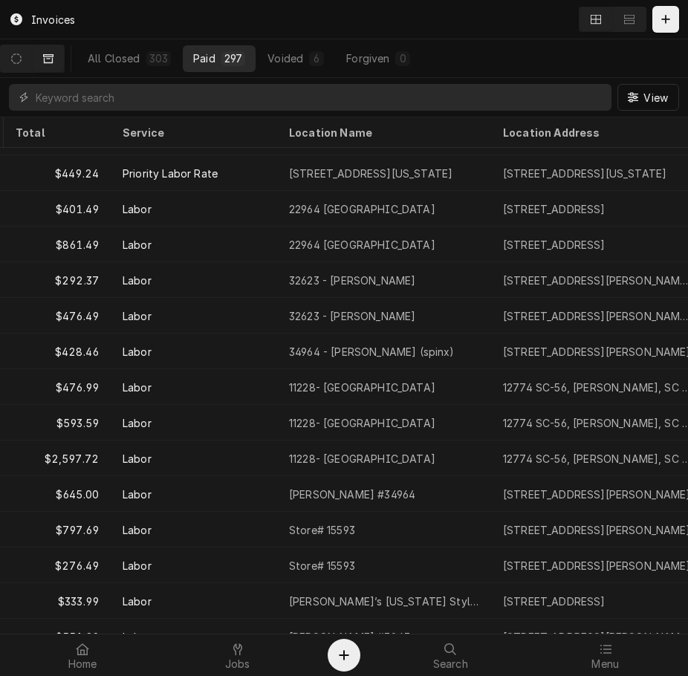
scroll to position [1491, 0]
